Goal: Task Accomplishment & Management: Use online tool/utility

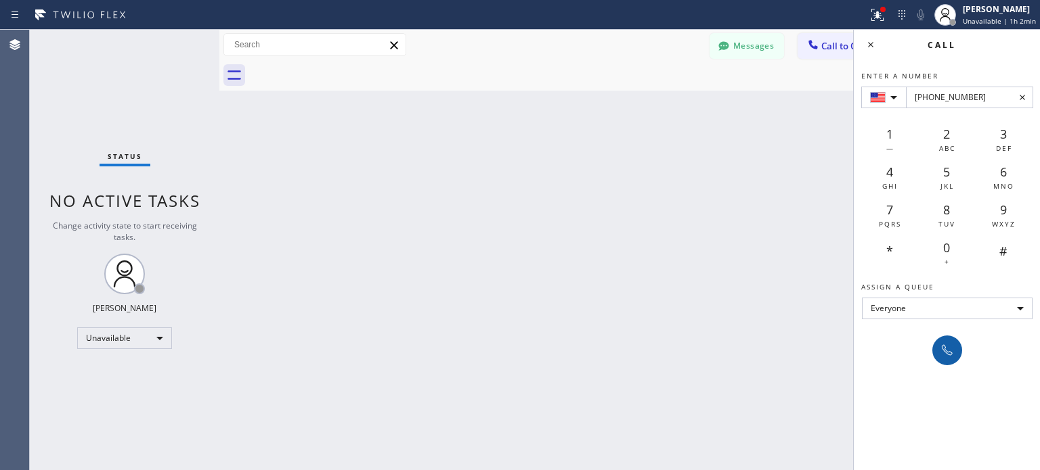
type input "[PHONE_NUMBER]"
click at [940, 346] on icon at bounding box center [947, 350] width 16 height 16
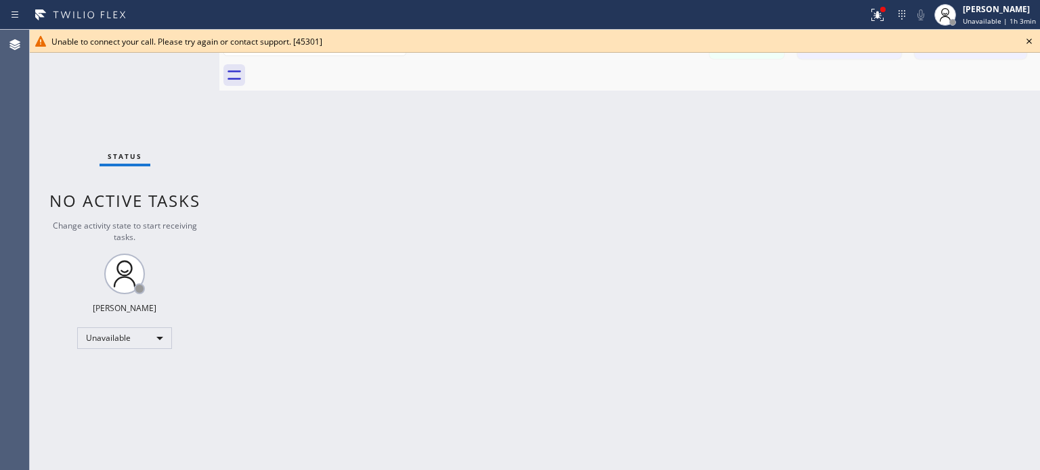
click at [1027, 43] on icon at bounding box center [1029, 41] width 16 height 16
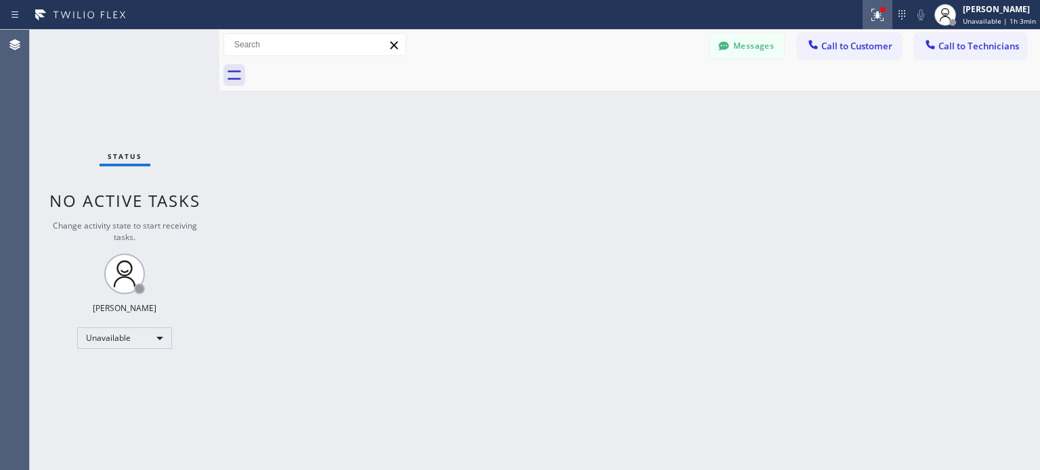
click at [878, 12] on icon at bounding box center [877, 15] width 16 height 16
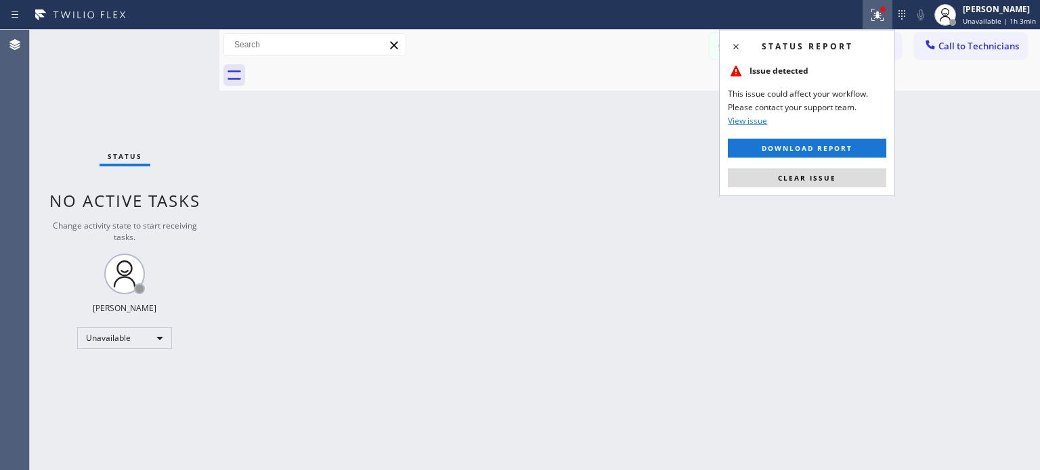
click at [814, 181] on span "Clear issue" at bounding box center [807, 177] width 58 height 9
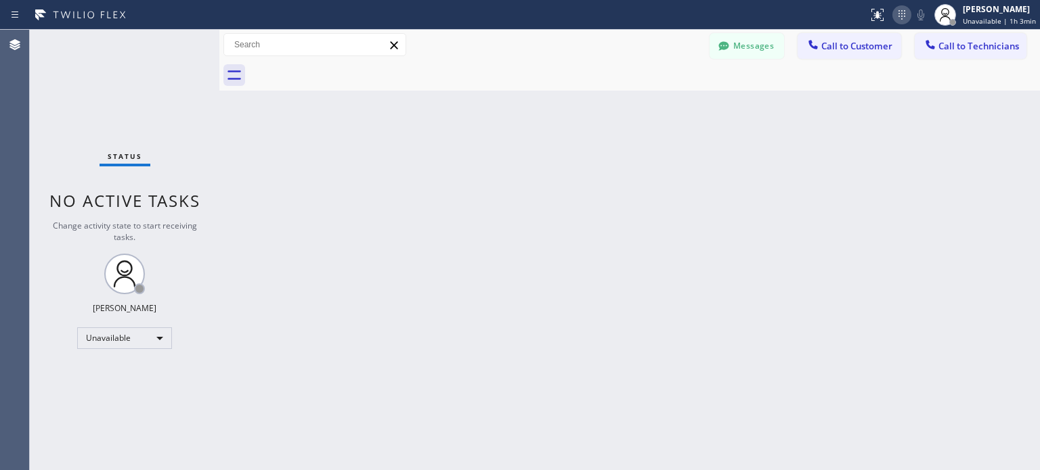
click at [903, 17] on icon at bounding box center [901, 15] width 16 height 16
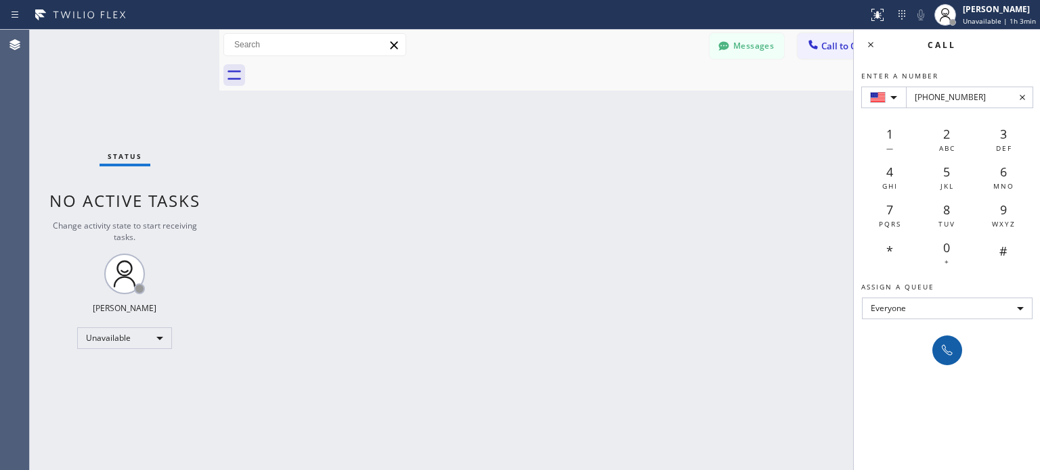
type input "[PHONE_NUMBER]"
click at [950, 351] on icon at bounding box center [947, 350] width 16 height 16
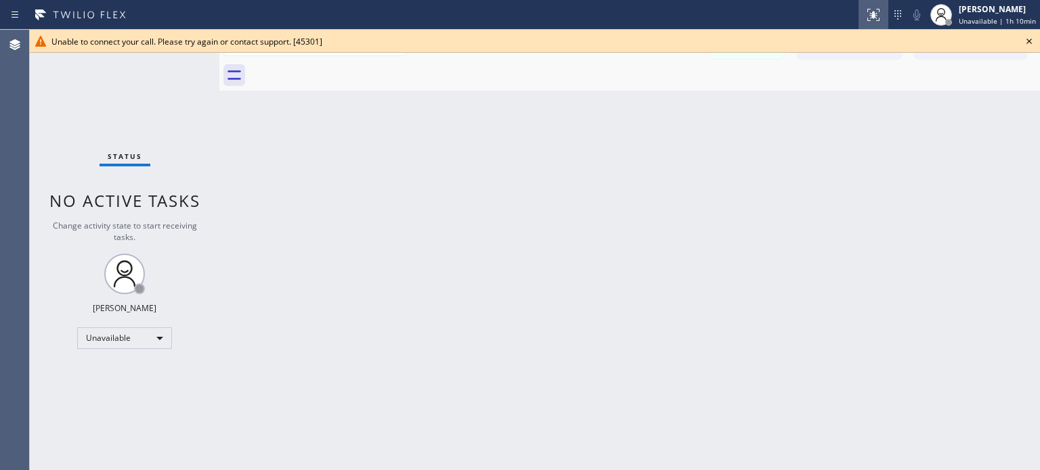
click at [870, 7] on icon at bounding box center [873, 15] width 16 height 16
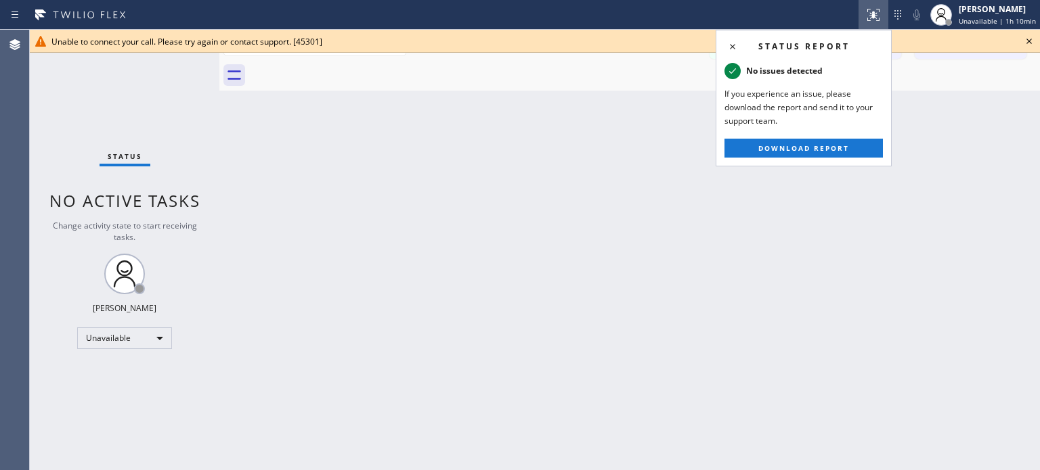
drag, startPoint x: 827, startPoint y: 204, endPoint x: 852, endPoint y: 186, distance: 31.0
click at [835, 199] on div "Back to Dashboard Change Sender ID Customers Technicians MI Mazharul Islam [DAT…" at bounding box center [629, 250] width 820 height 441
click at [1021, 66] on div at bounding box center [644, 75] width 791 height 30
click at [1027, 38] on icon at bounding box center [1029, 41] width 16 height 16
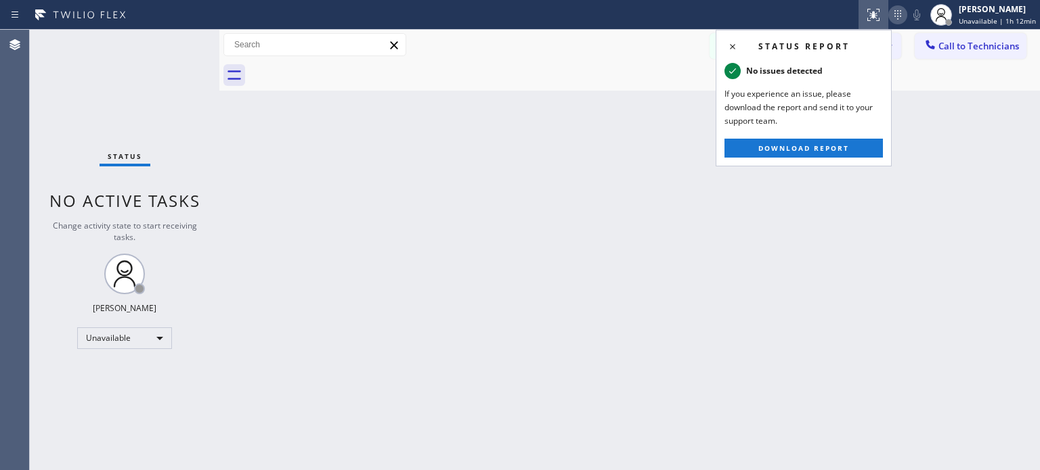
click at [900, 18] on icon at bounding box center [897, 15] width 16 height 16
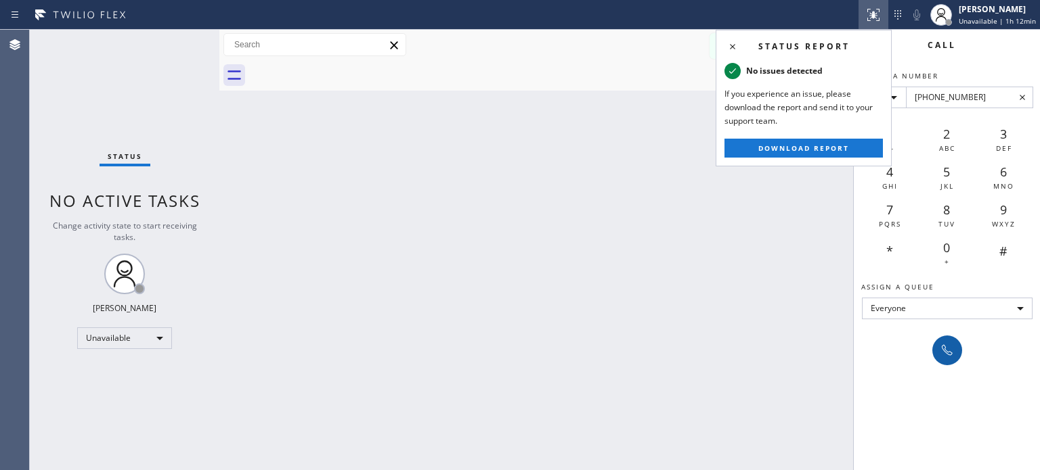
type input "[PHONE_NUMBER]"
click at [948, 349] on icon at bounding box center [947, 350] width 16 height 16
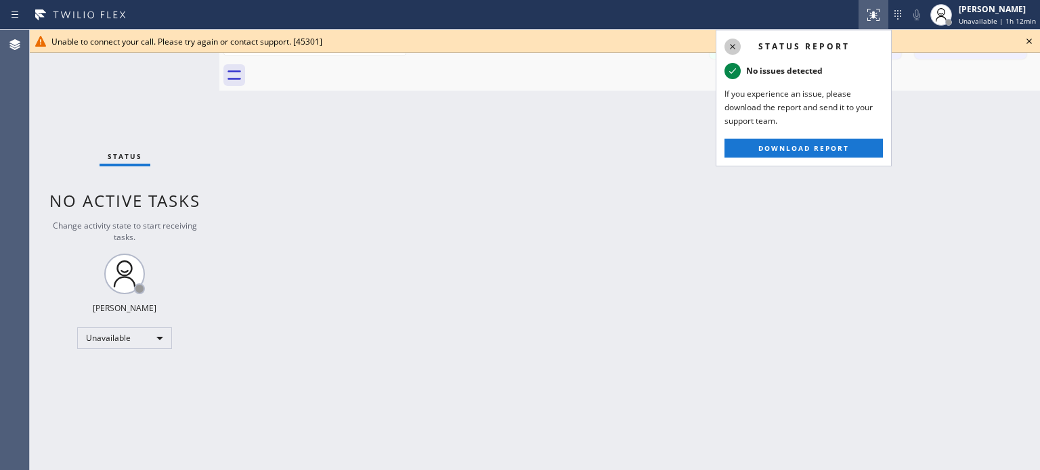
click at [736, 48] on icon at bounding box center [732, 47] width 16 height 16
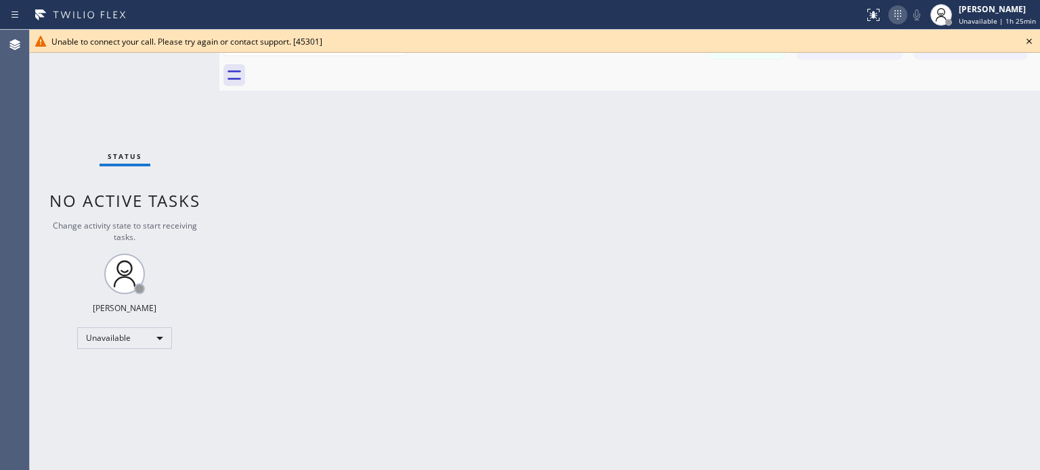
click at [904, 14] on icon at bounding box center [897, 15] width 16 height 16
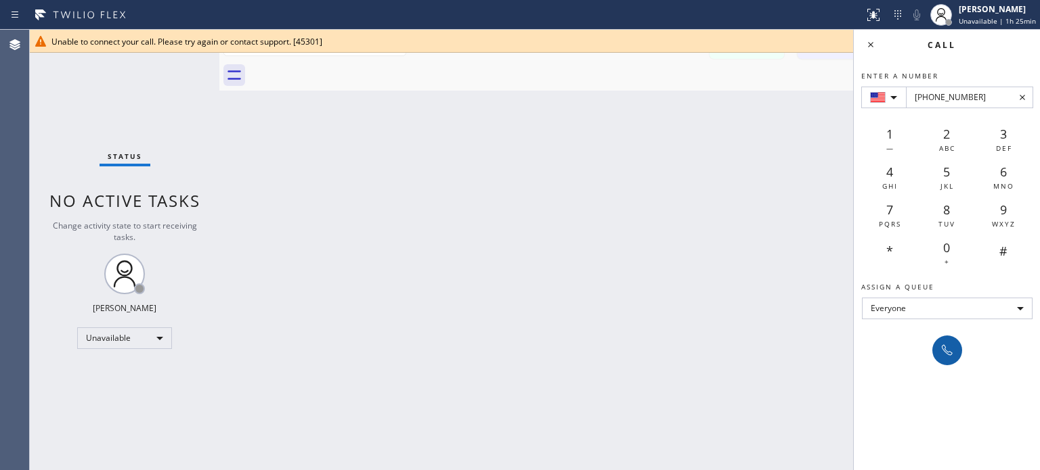
type input "[PHONE_NUMBER]"
click at [953, 344] on icon at bounding box center [947, 350] width 16 height 16
